Goal: Navigation & Orientation: Find specific page/section

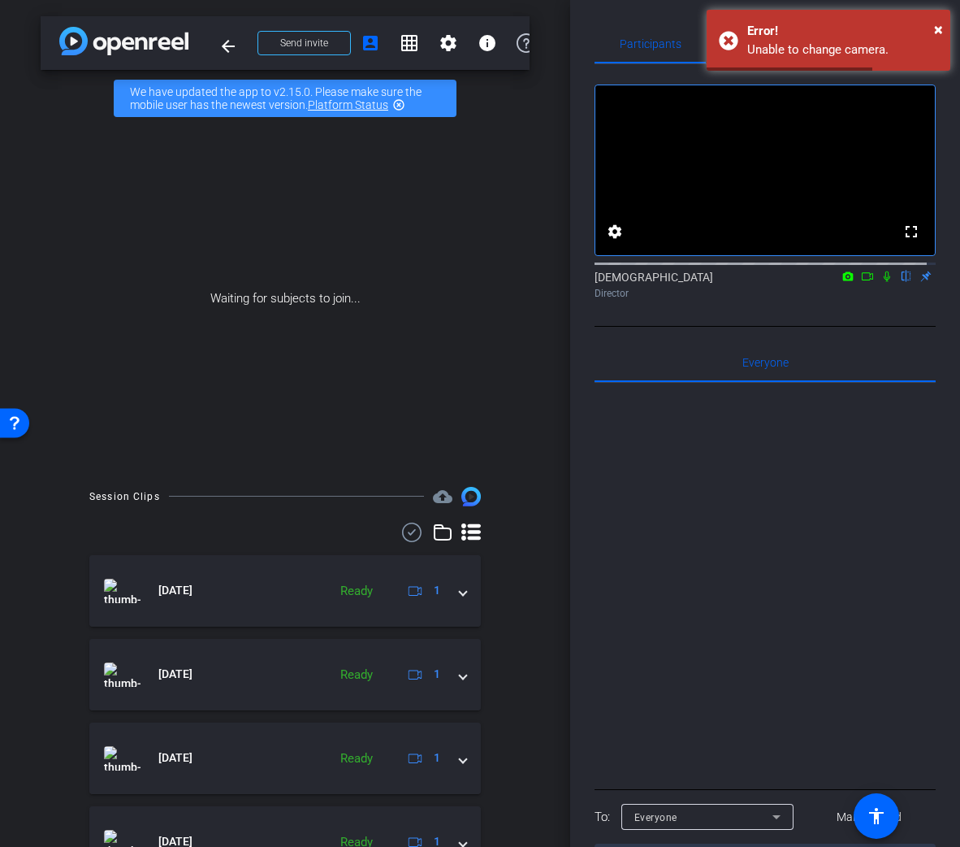
click at [96, 47] on img at bounding box center [123, 41] width 129 height 28
click at [66, 46] on img at bounding box center [123, 41] width 129 height 28
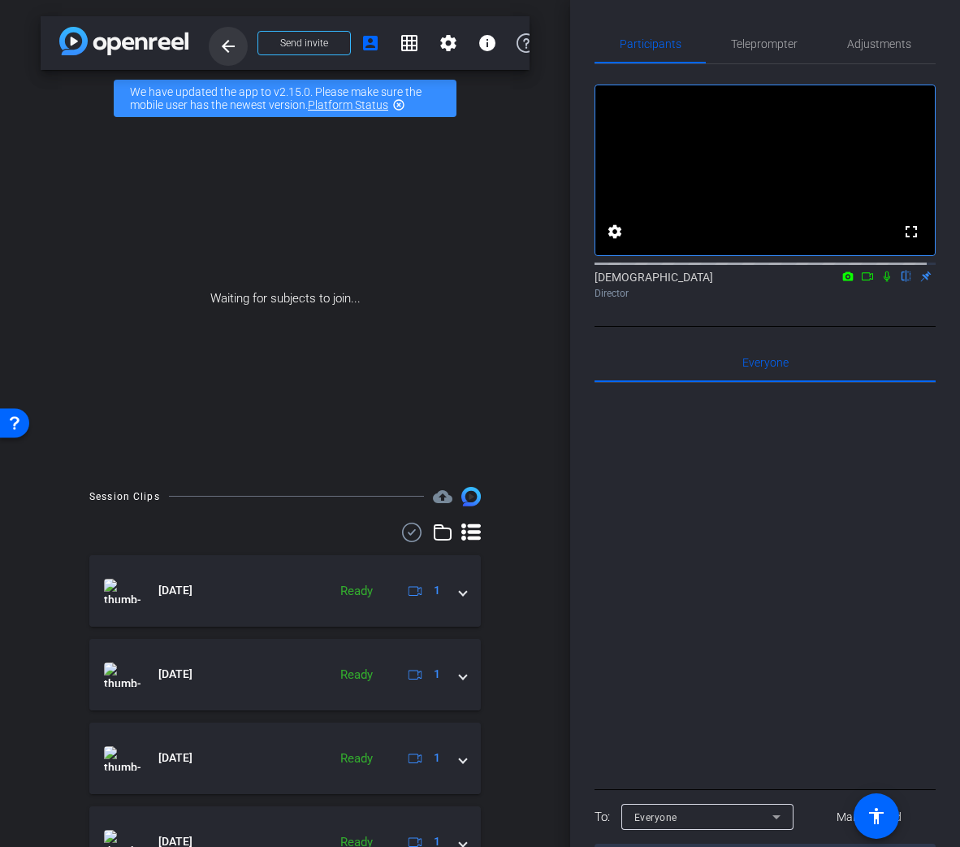
click at [232, 45] on mat-icon "arrow_back" at bounding box center [228, 46] width 19 height 19
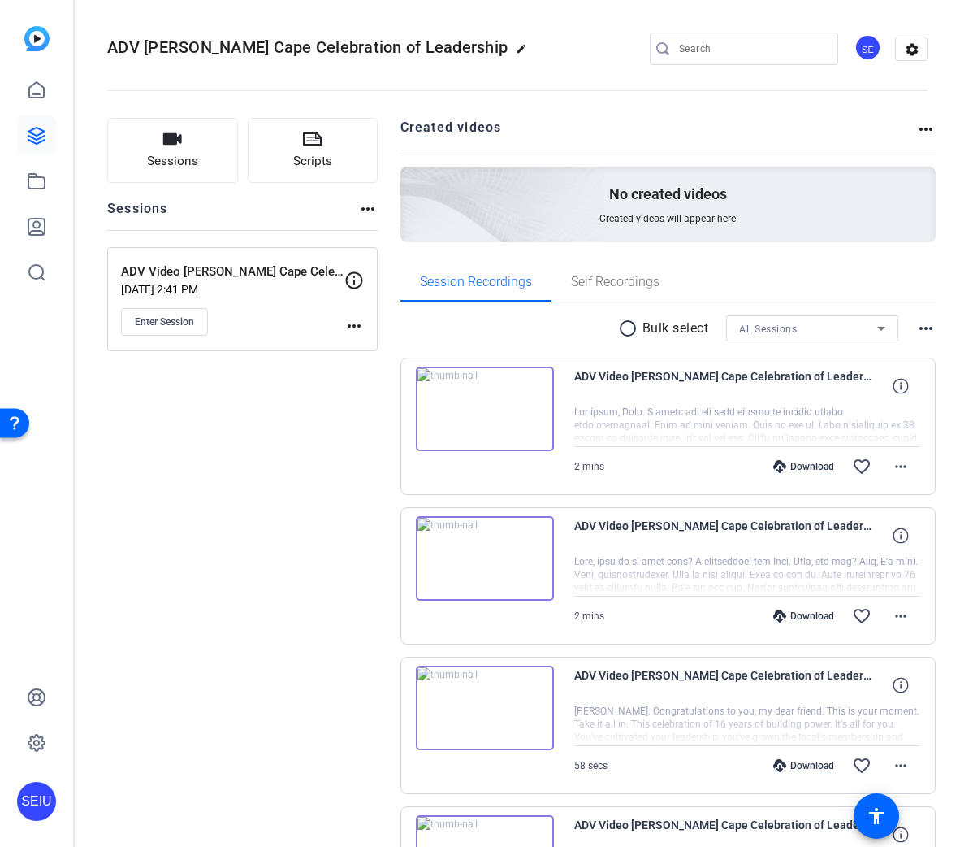
drag, startPoint x: 115, startPoint y: 132, endPoint x: 63, endPoint y: 38, distance: 107.6
click at [64, 43] on mat-sidenav-container "SEIU ADV [PERSON_NAME] Cape Celebration of Leadership edit SE settings Sessions…" at bounding box center [480, 423] width 960 height 847
click at [33, 92] on icon at bounding box center [36, 89] width 19 height 19
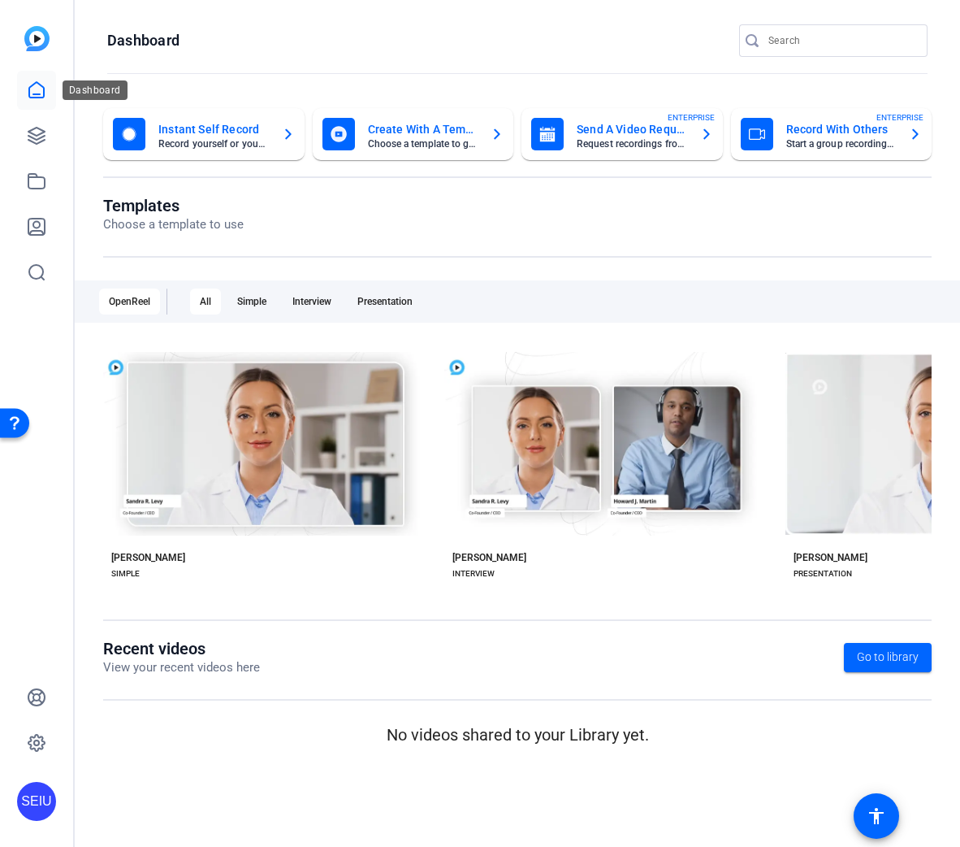
click at [31, 84] on icon at bounding box center [36, 89] width 19 height 19
click at [38, 132] on icon at bounding box center [36, 135] width 19 height 19
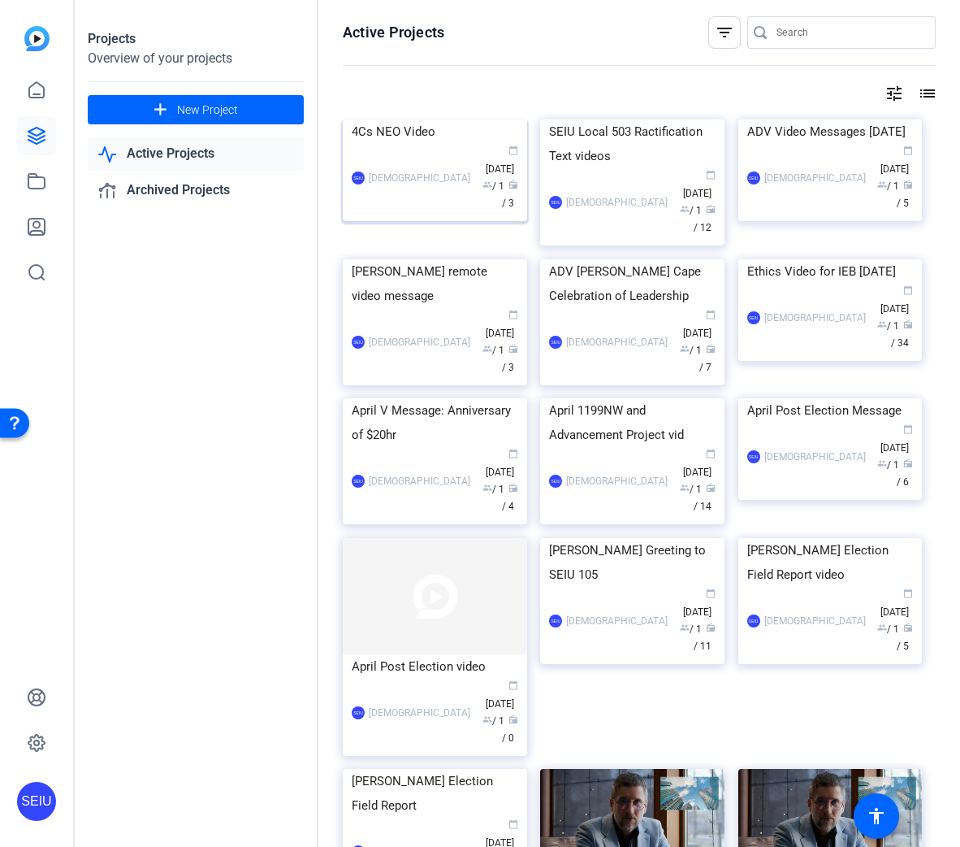
click at [395, 119] on img at bounding box center [435, 119] width 184 height 0
